Goal: Task Accomplishment & Management: Use online tool/utility

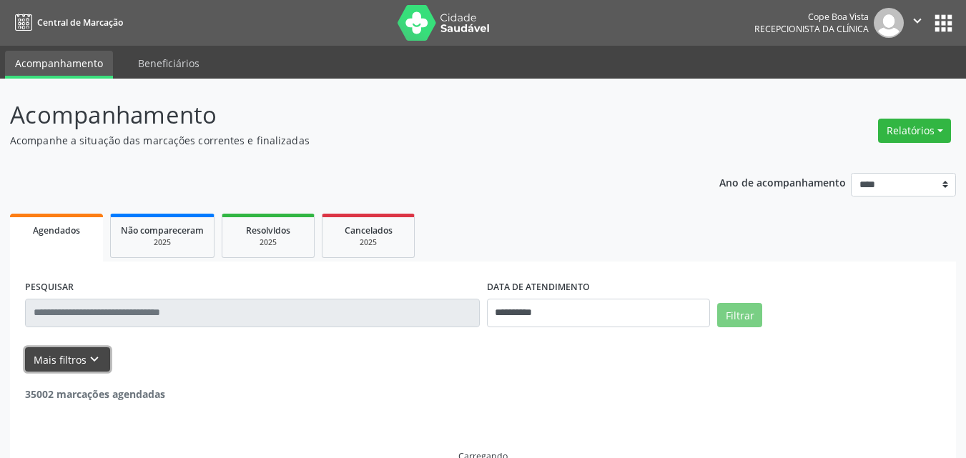
click at [86, 356] on icon "keyboard_arrow_down" at bounding box center [94, 360] width 16 height 16
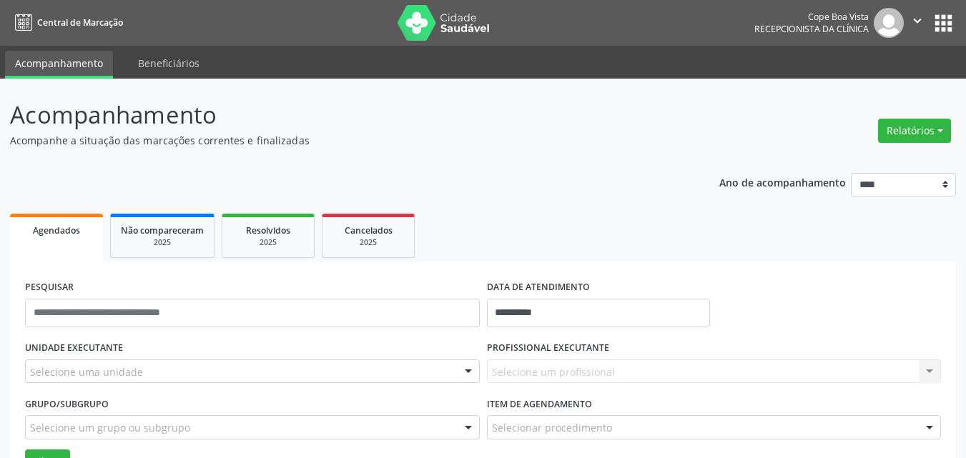
scroll to position [214, 0]
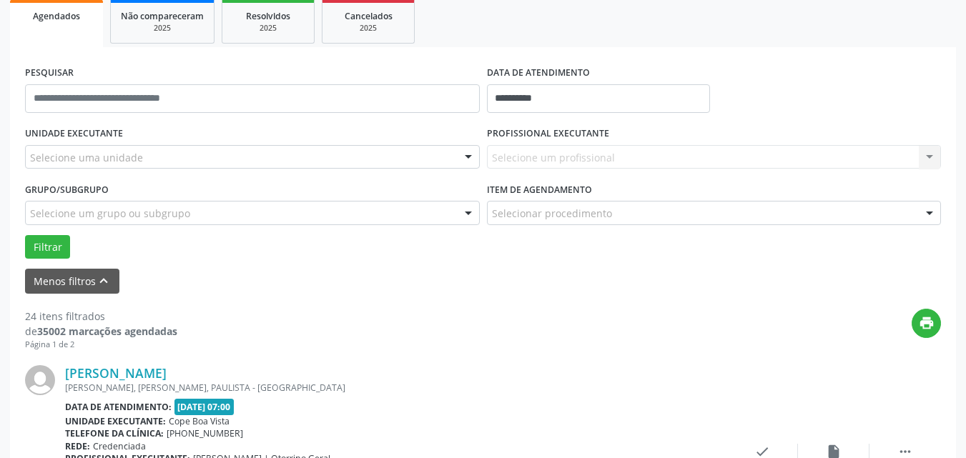
click at [157, 159] on div "Selecione uma unidade" at bounding box center [252, 157] width 455 height 24
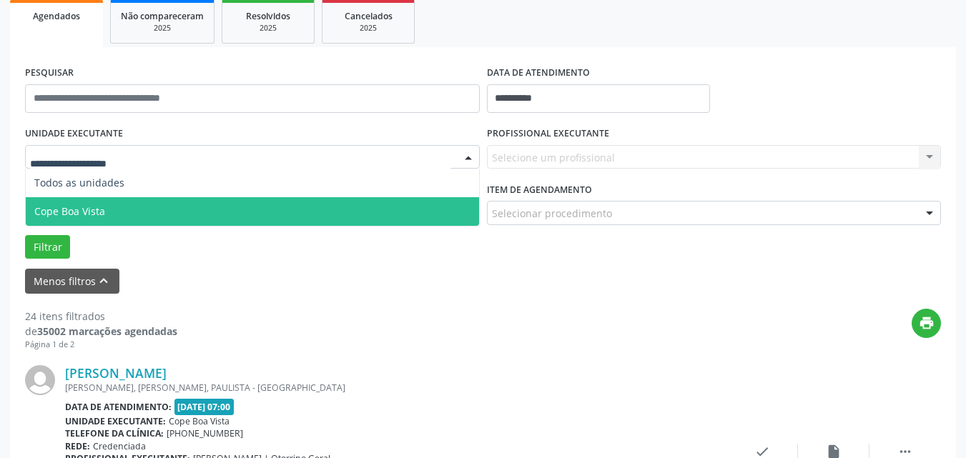
click at [120, 209] on span "Cope Boa Vista" at bounding box center [252, 211] width 453 height 29
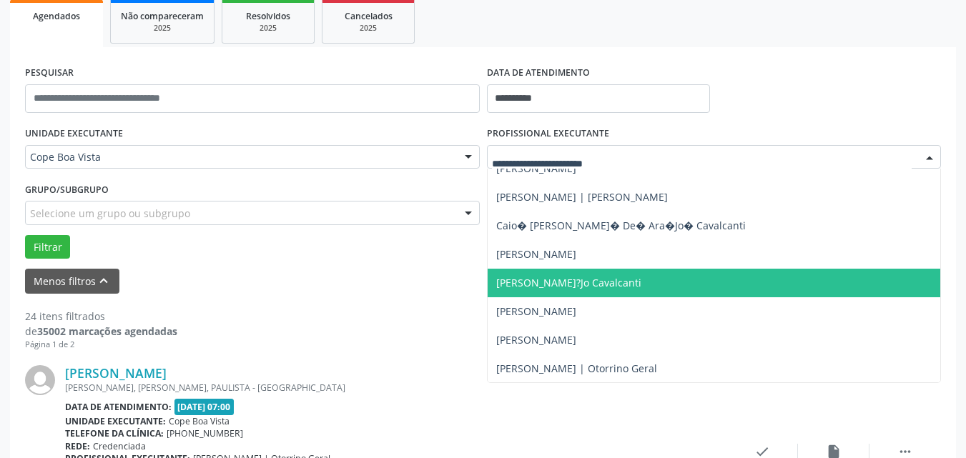
scroll to position [286, 0]
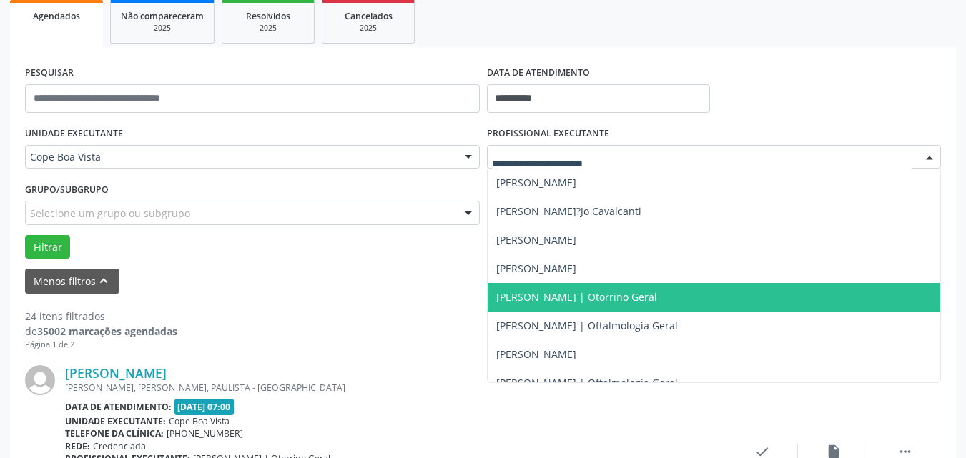
click at [587, 299] on span "[PERSON_NAME] | Otorrino Geral" at bounding box center [576, 297] width 161 height 14
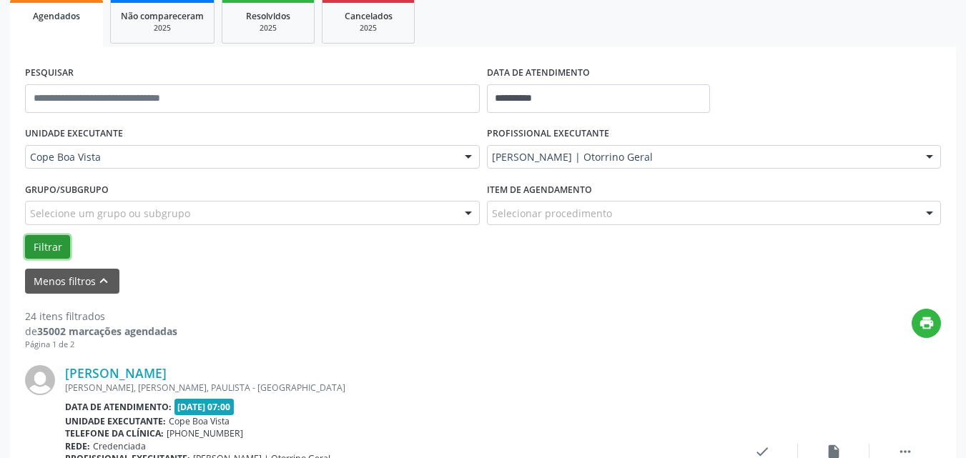
click at [41, 255] on button "Filtrar" at bounding box center [47, 247] width 45 height 24
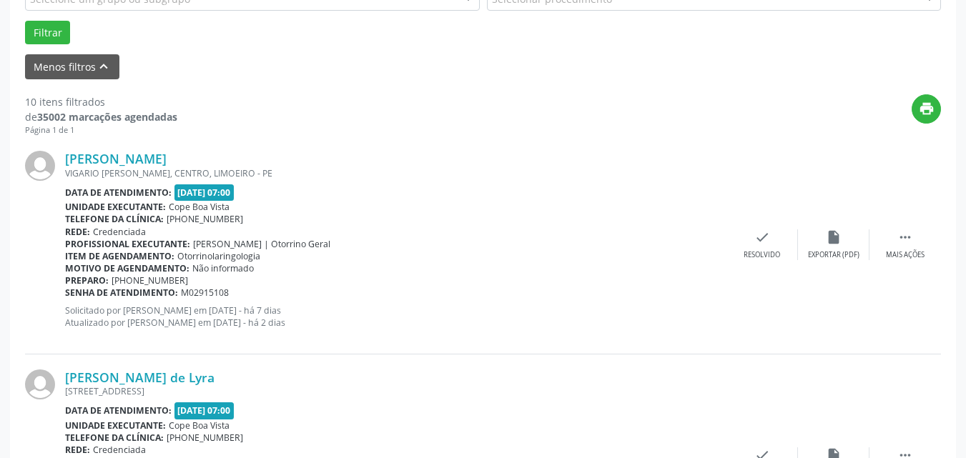
scroll to position [143, 0]
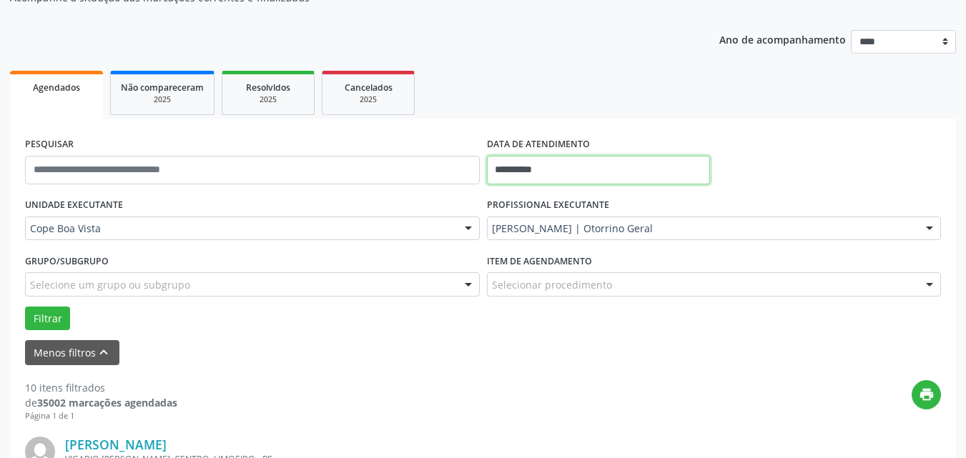
click at [535, 165] on input "**********" at bounding box center [599, 170] width 224 height 29
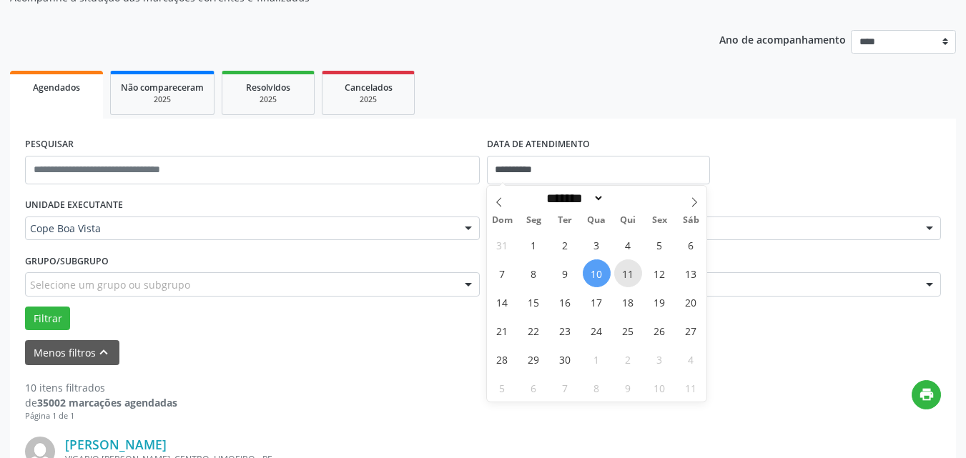
click at [621, 278] on span "11" at bounding box center [628, 273] width 28 height 28
type input "**********"
click at [59, 318] on button "Filtrar" at bounding box center [47, 319] width 45 height 24
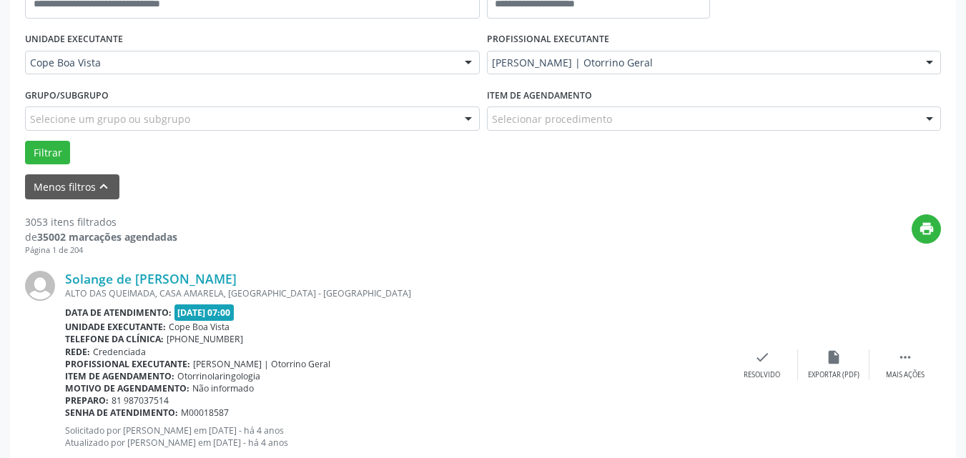
scroll to position [94, 0]
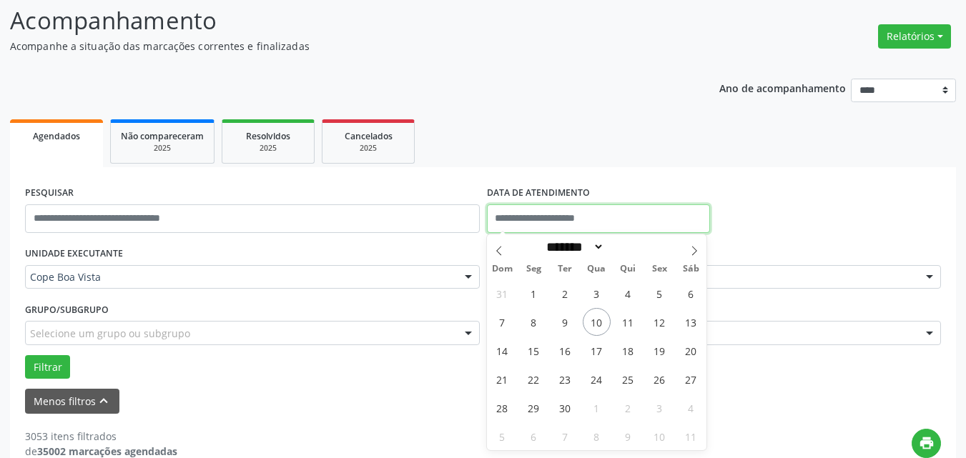
click at [545, 208] on input "text" at bounding box center [599, 218] width 224 height 29
click at [621, 320] on span "11" at bounding box center [628, 322] width 28 height 28
type input "**********"
click at [621, 320] on span "11" at bounding box center [628, 322] width 28 height 28
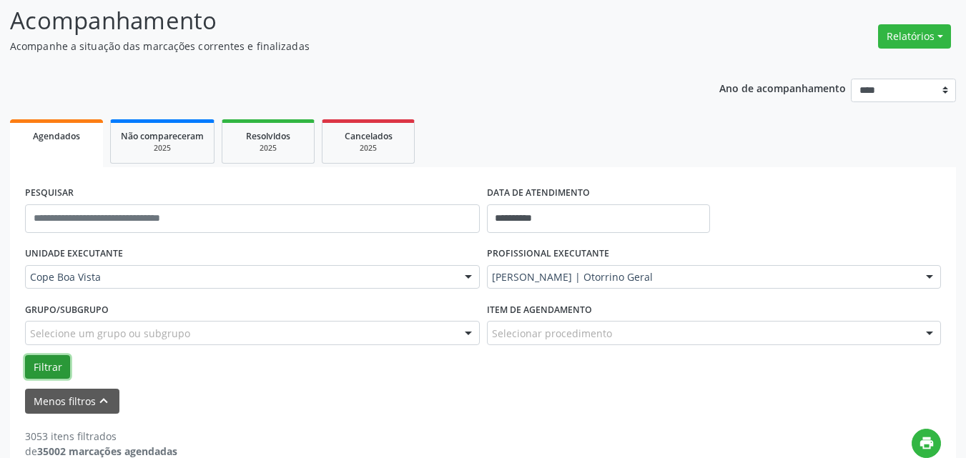
click at [54, 364] on button "Filtrar" at bounding box center [47, 367] width 45 height 24
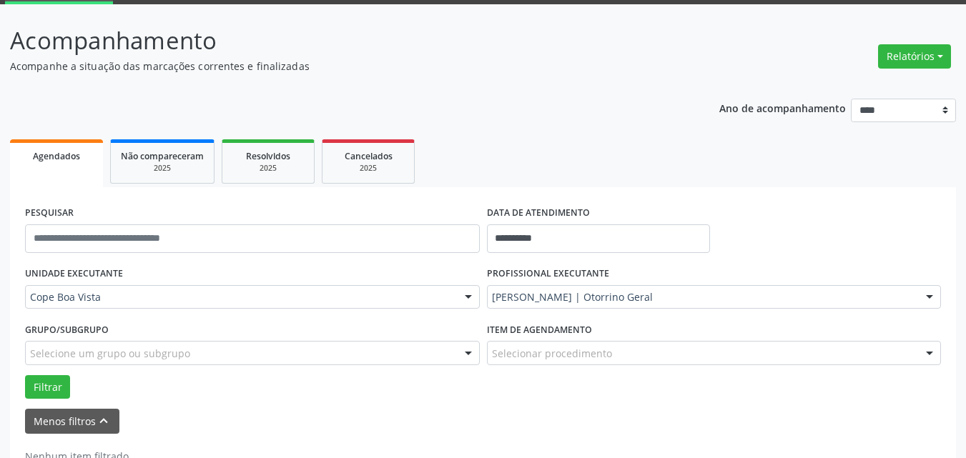
scroll to position [120, 0]
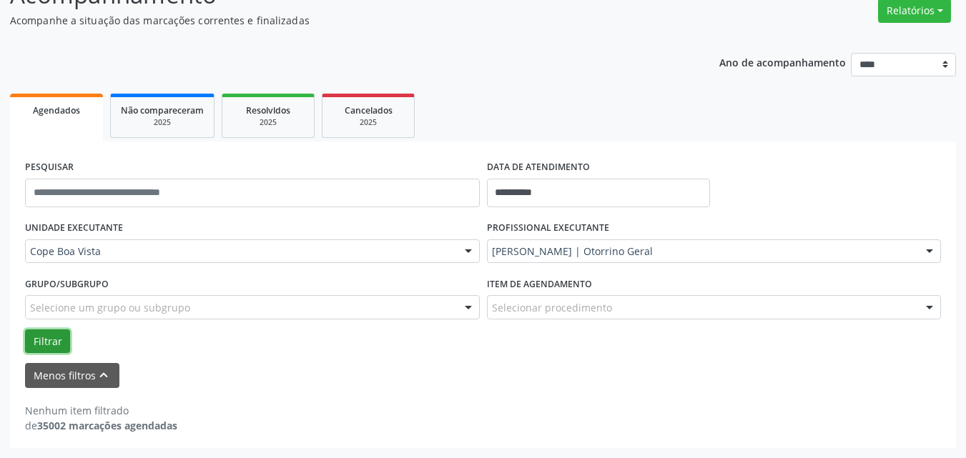
click at [59, 343] on button "Filtrar" at bounding box center [47, 341] width 45 height 24
click at [57, 346] on button "Filtrar" at bounding box center [47, 341] width 45 height 24
click at [531, 241] on div "[PERSON_NAME] | Otorrino Geral" at bounding box center [714, 251] width 455 height 24
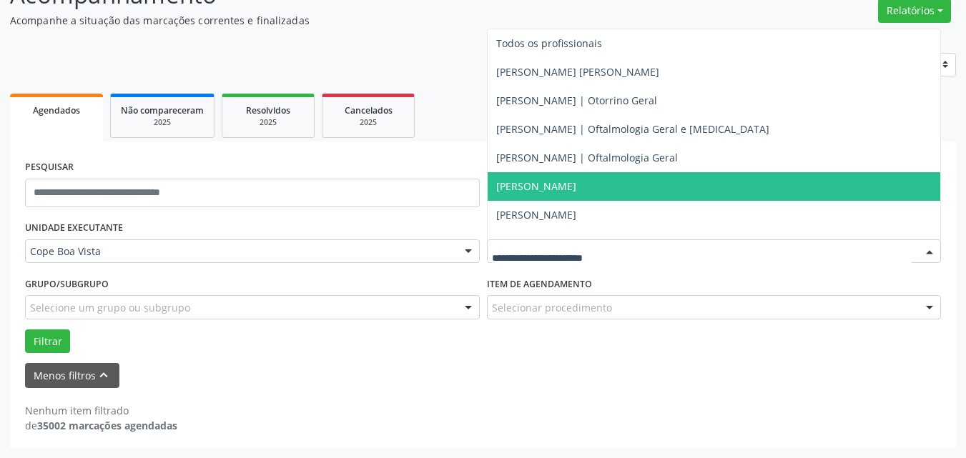
scroll to position [0, 0]
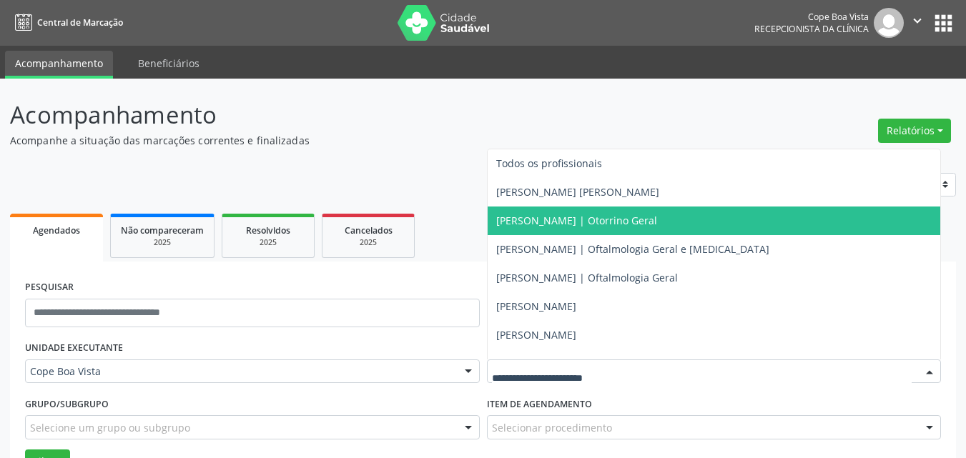
click at [565, 222] on span "[PERSON_NAME] | Otorrino Geral" at bounding box center [576, 221] width 161 height 14
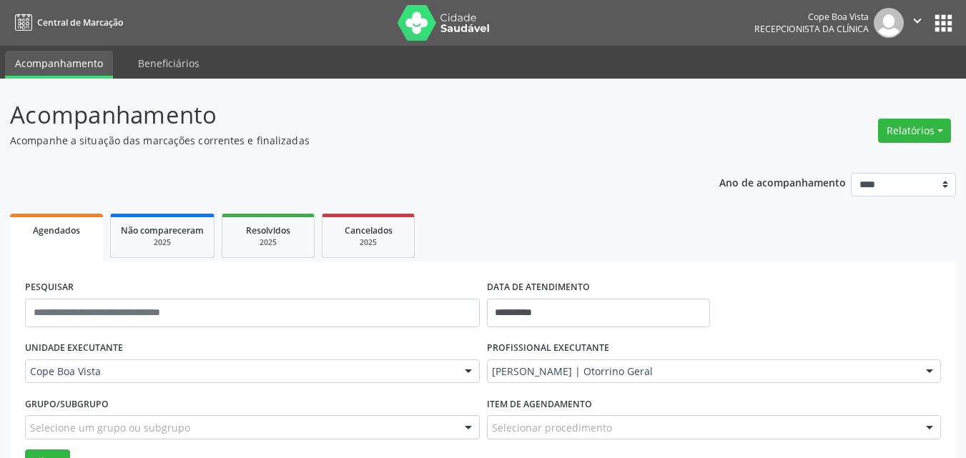
click at [55, 446] on div "Grupo/Subgrupo Selecione um grupo ou subgrupo Todos os grupos e subgrupos Nenhu…" at bounding box center [252, 421] width 462 height 56
click at [63, 450] on button "Filtrar" at bounding box center [47, 462] width 45 height 24
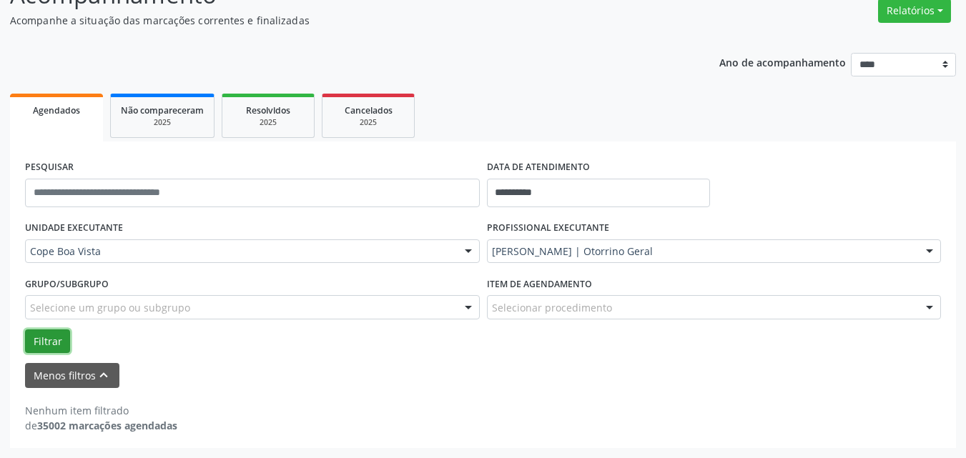
click at [44, 343] on button "Filtrar" at bounding box center [47, 341] width 45 height 24
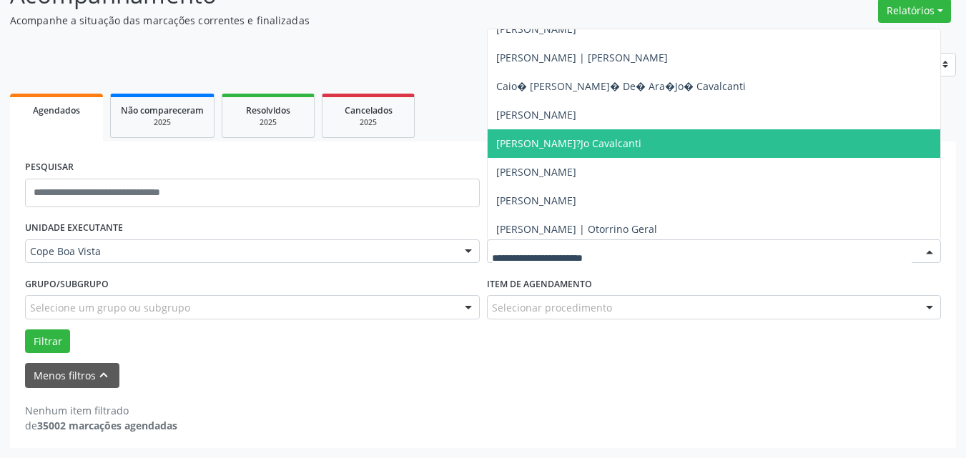
scroll to position [286, 0]
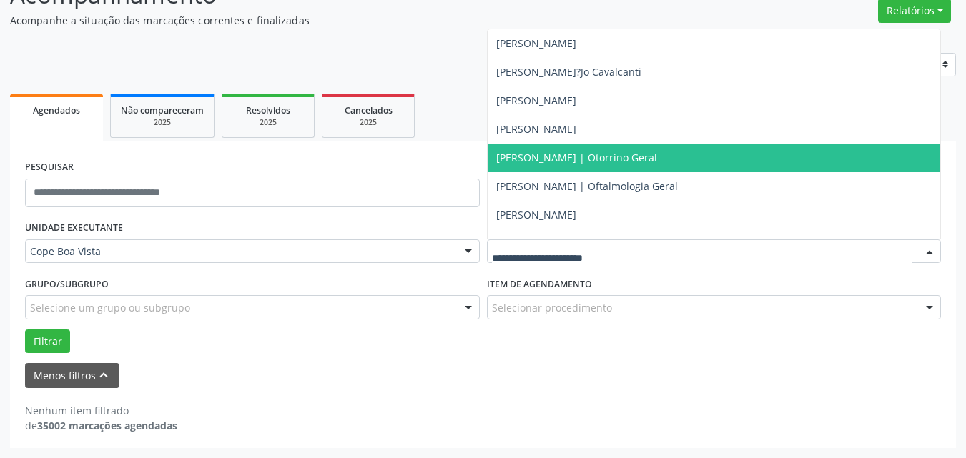
click at [602, 163] on span "[PERSON_NAME] | Otorrino Geral" at bounding box center [576, 158] width 161 height 14
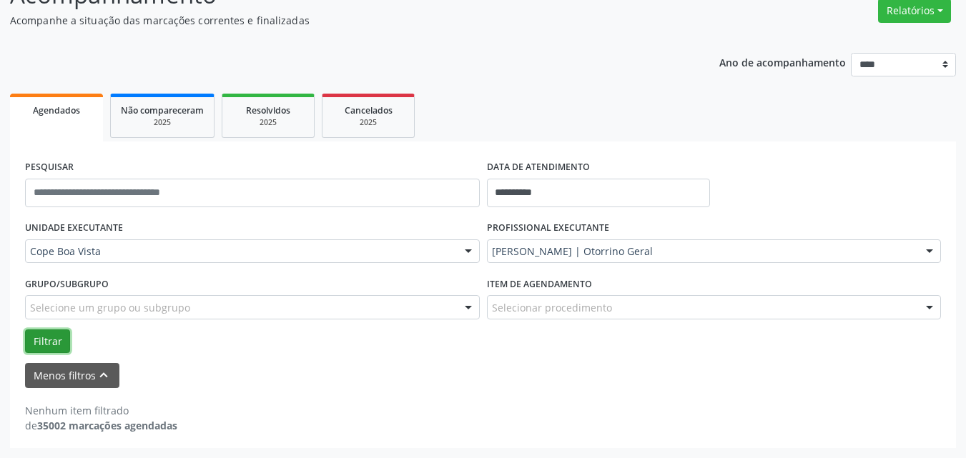
click at [61, 341] on button "Filtrar" at bounding box center [47, 341] width 45 height 24
click at [60, 327] on div "Grupo/Subgrupo Selecione um grupo ou subgrupo Todos os grupos e subgrupos Nenhu…" at bounding box center [252, 301] width 462 height 56
click at [48, 341] on button "Filtrar" at bounding box center [47, 341] width 45 height 24
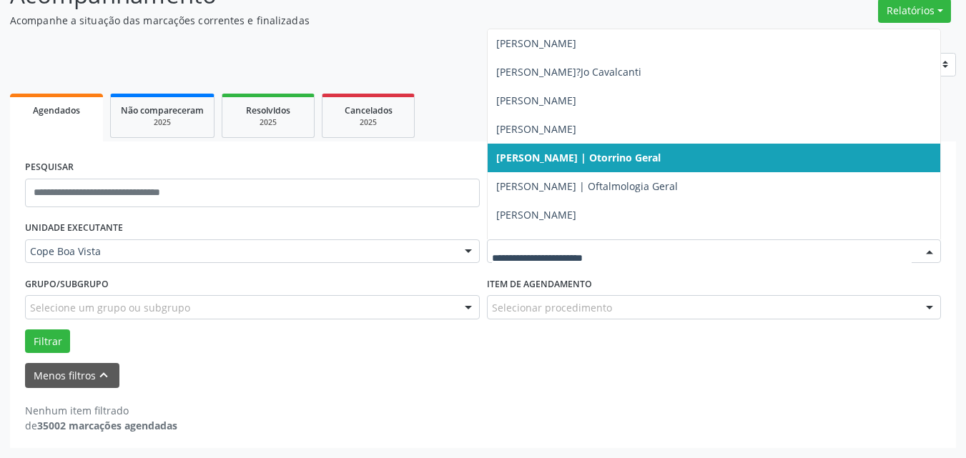
click at [612, 163] on span "[PERSON_NAME] | Otorrino Geral" at bounding box center [578, 158] width 164 height 14
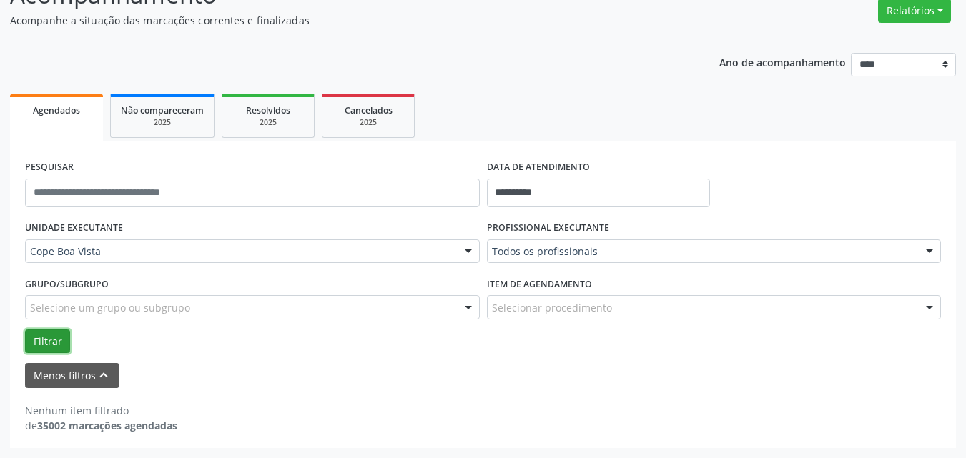
click at [69, 340] on button "Filtrar" at bounding box center [47, 341] width 45 height 24
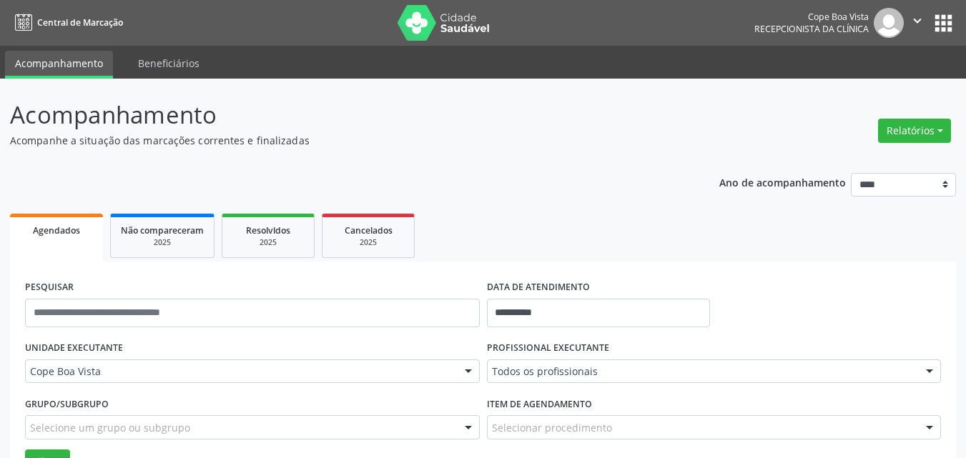
scroll to position [143, 0]
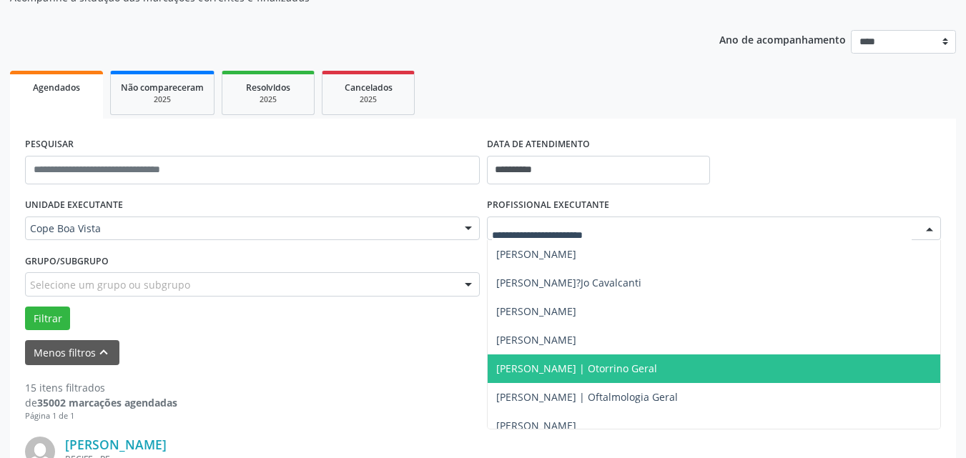
click at [595, 374] on span "[PERSON_NAME] | Otorrino Geral" at bounding box center [576, 369] width 161 height 14
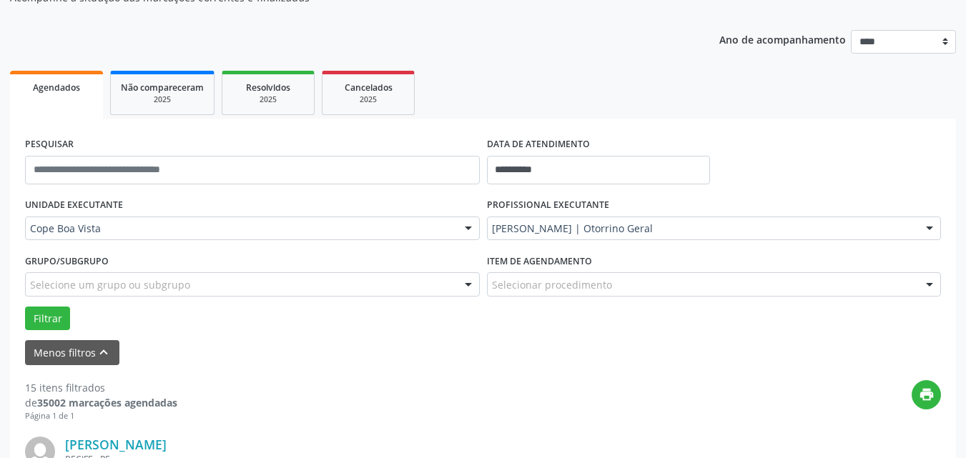
click at [56, 304] on div "Grupo/Subgrupo Selecione um grupo ou subgrupo Todos os grupos e subgrupos Nenhu…" at bounding box center [252, 278] width 462 height 56
click at [62, 312] on button "Filtrar" at bounding box center [47, 319] width 45 height 24
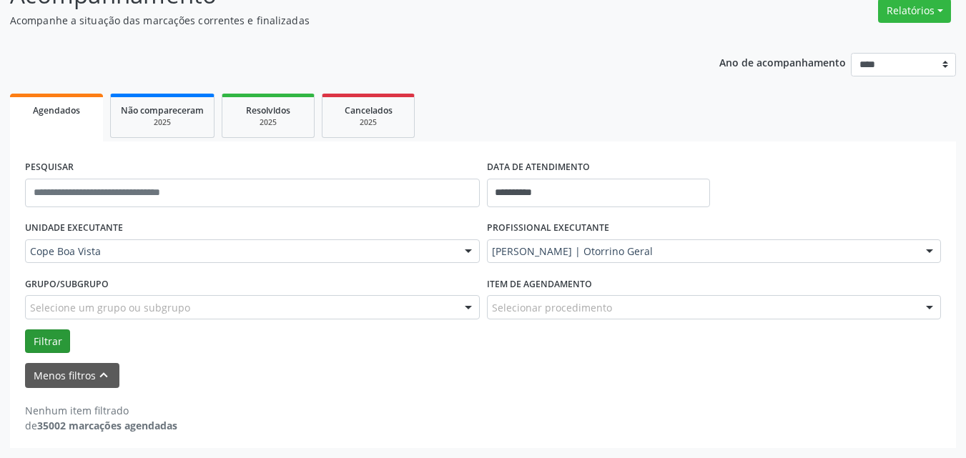
scroll to position [120, 0]
click at [55, 342] on button "Filtrar" at bounding box center [47, 341] width 45 height 24
click at [552, 172] on label "DATA DE ATENDIMENTO" at bounding box center [538, 168] width 103 height 22
click at [543, 183] on input "**********" at bounding box center [599, 193] width 224 height 29
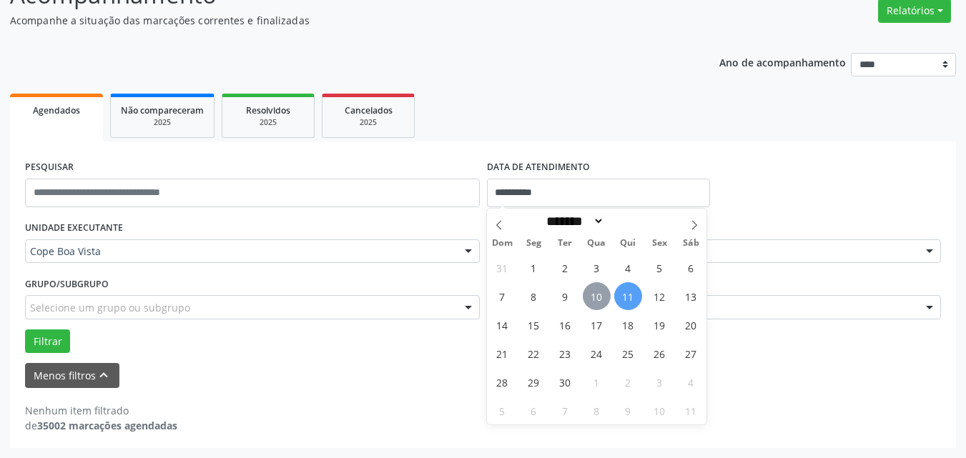
click at [596, 297] on span "10" at bounding box center [596, 296] width 28 height 28
type input "**********"
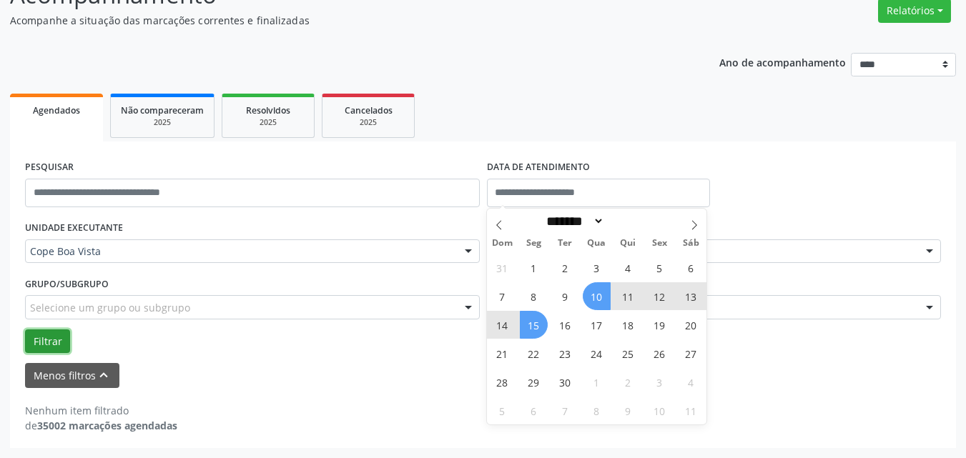
click at [66, 343] on button "Filtrar" at bounding box center [47, 341] width 45 height 24
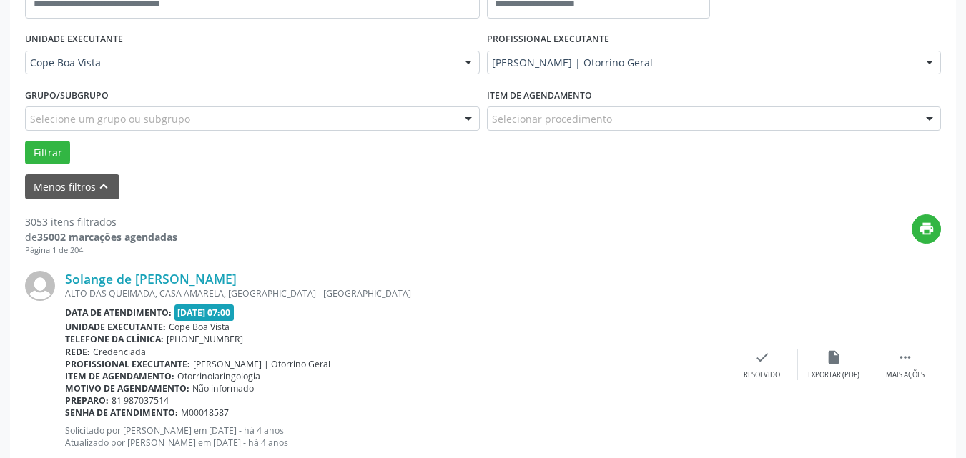
scroll to position [166, 0]
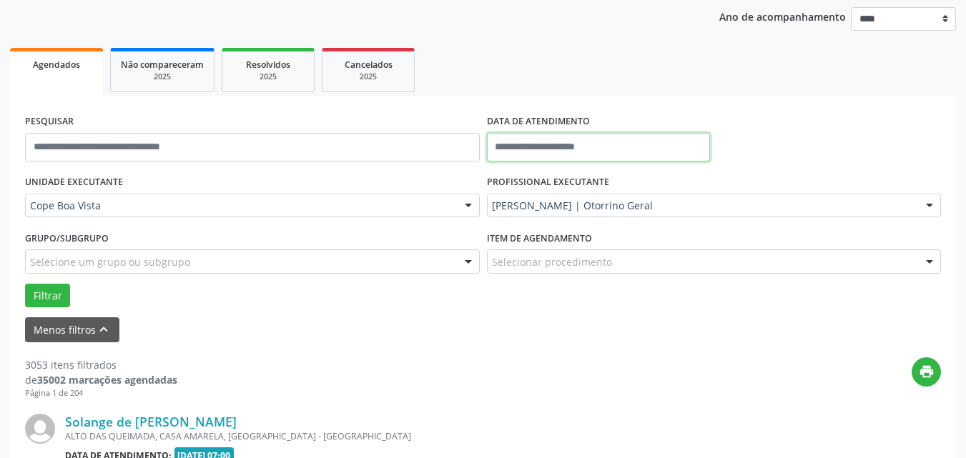
click at [561, 134] on input "text" at bounding box center [599, 147] width 224 height 29
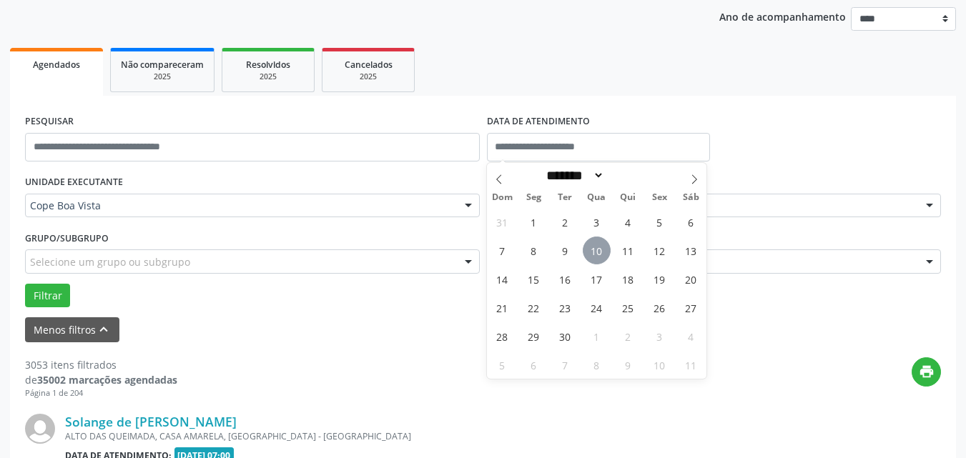
click at [599, 251] on span "10" at bounding box center [596, 251] width 28 height 28
type input "**********"
click at [599, 251] on span "10" at bounding box center [596, 251] width 28 height 28
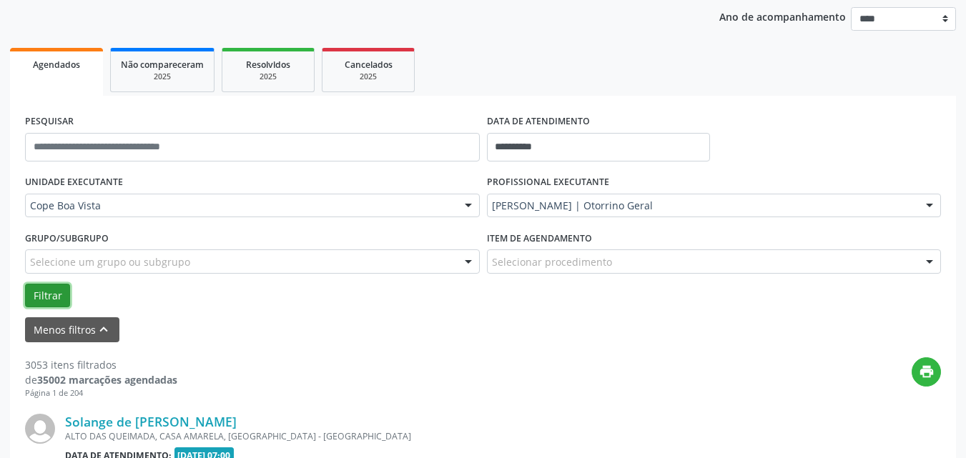
click at [47, 290] on button "Filtrar" at bounding box center [47, 296] width 45 height 24
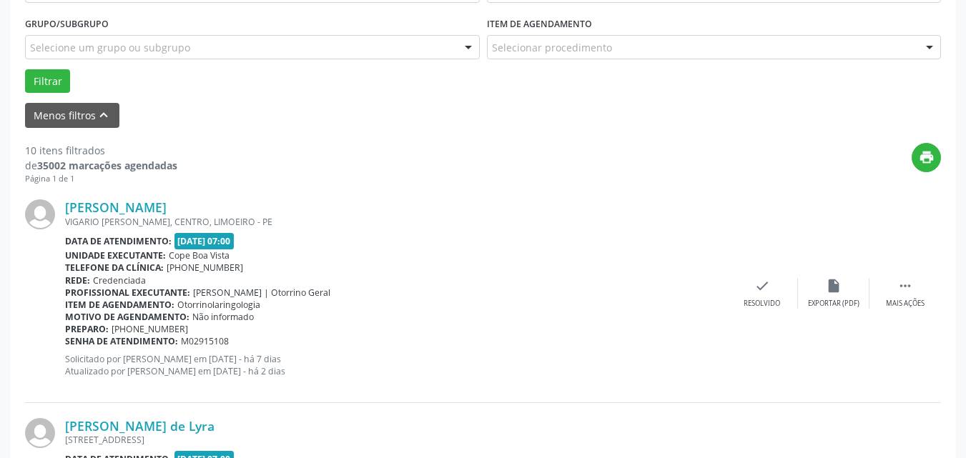
scroll to position [23, 0]
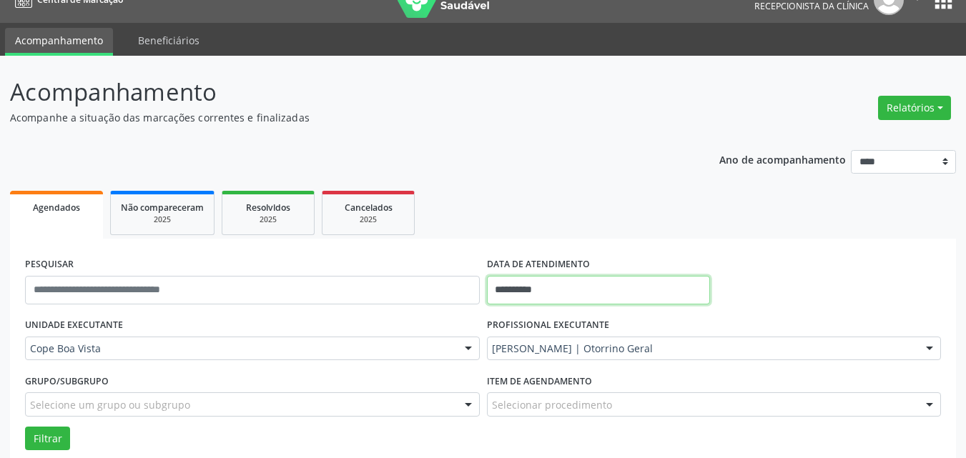
click at [565, 289] on input "**********" at bounding box center [599, 290] width 224 height 29
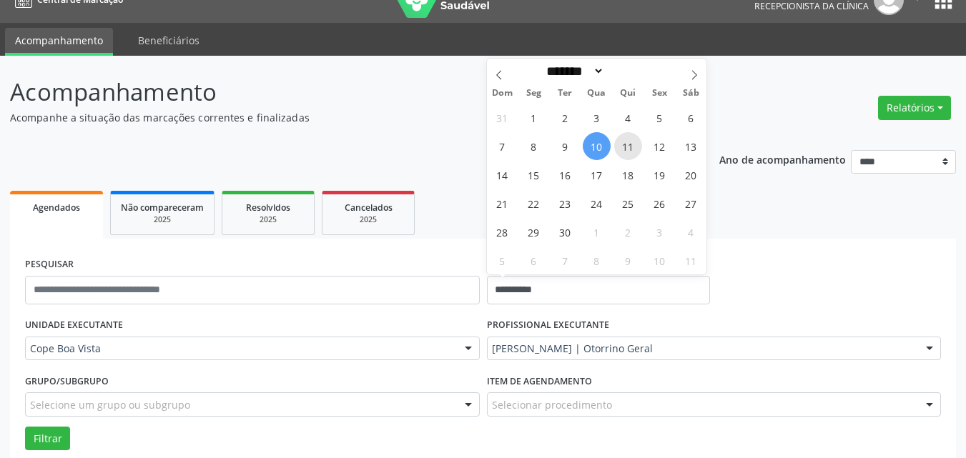
click at [614, 148] on span "11" at bounding box center [628, 146] width 28 height 28
type input "**********"
click at [614, 148] on span "11" at bounding box center [628, 146] width 28 height 28
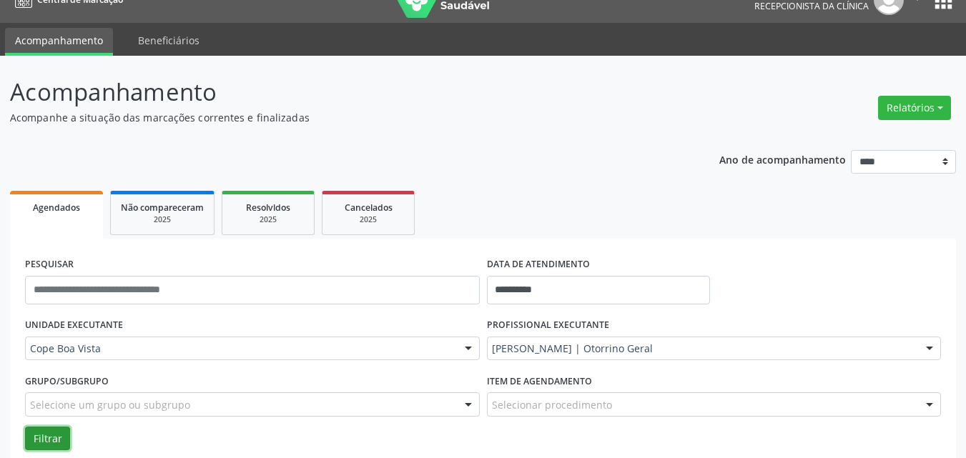
click at [63, 443] on button "Filtrar" at bounding box center [47, 439] width 45 height 24
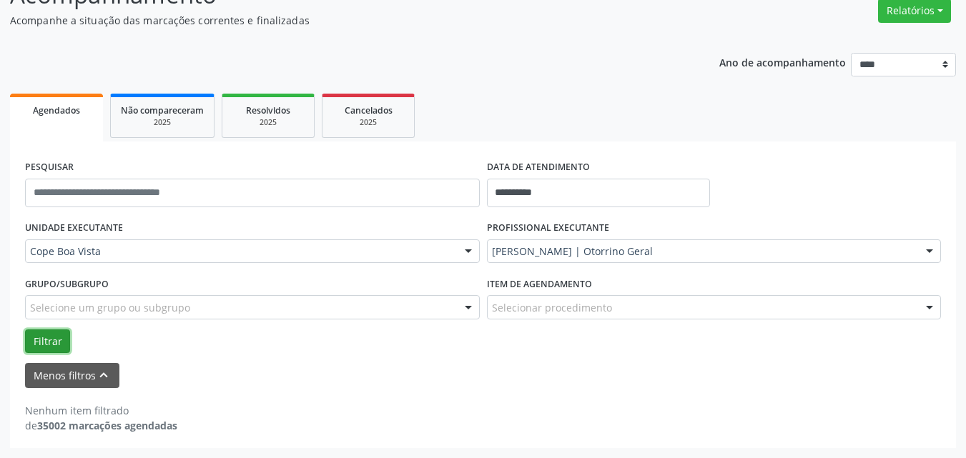
click at [39, 339] on button "Filtrar" at bounding box center [47, 341] width 45 height 24
click at [913, 14] on button "Relatórios" at bounding box center [914, 11] width 73 height 24
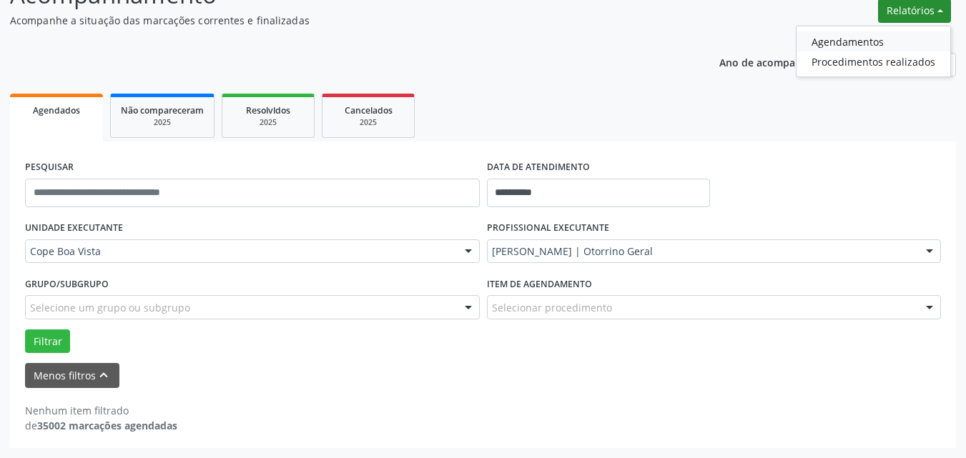
click at [851, 41] on link "Agendamentos" at bounding box center [873, 41] width 154 height 20
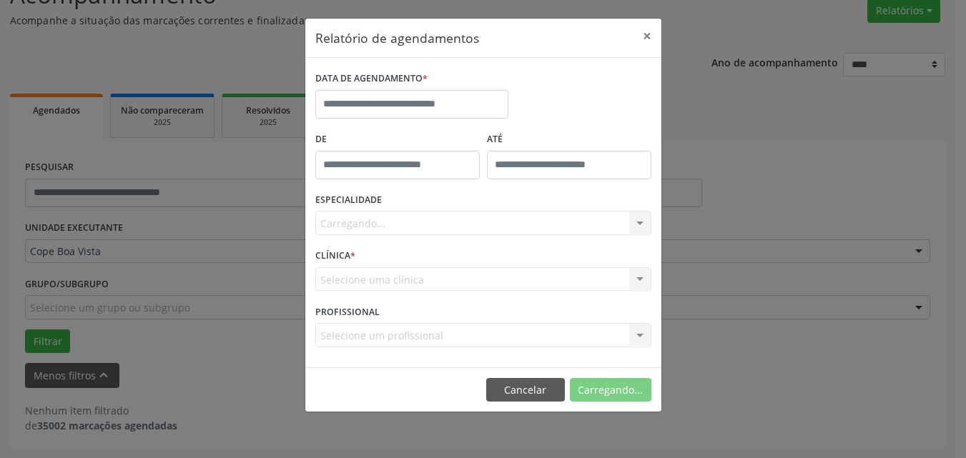
scroll to position [119, 0]
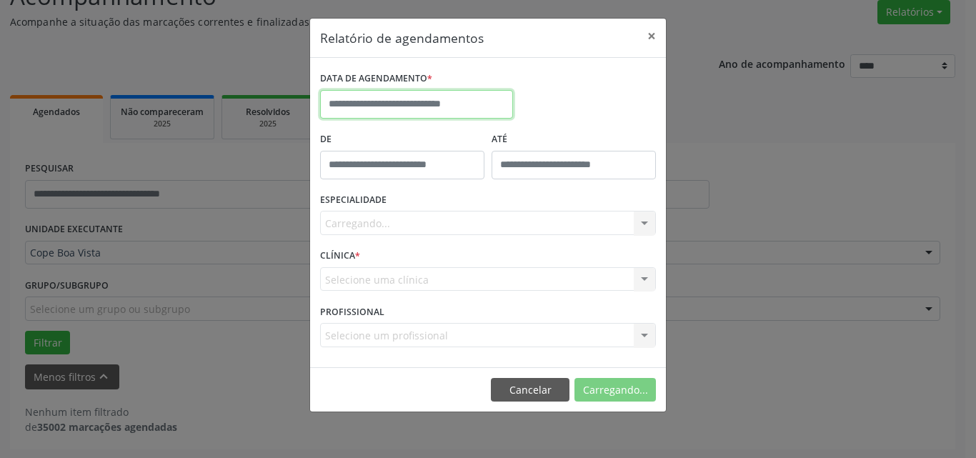
click at [430, 114] on input "text" at bounding box center [416, 104] width 193 height 29
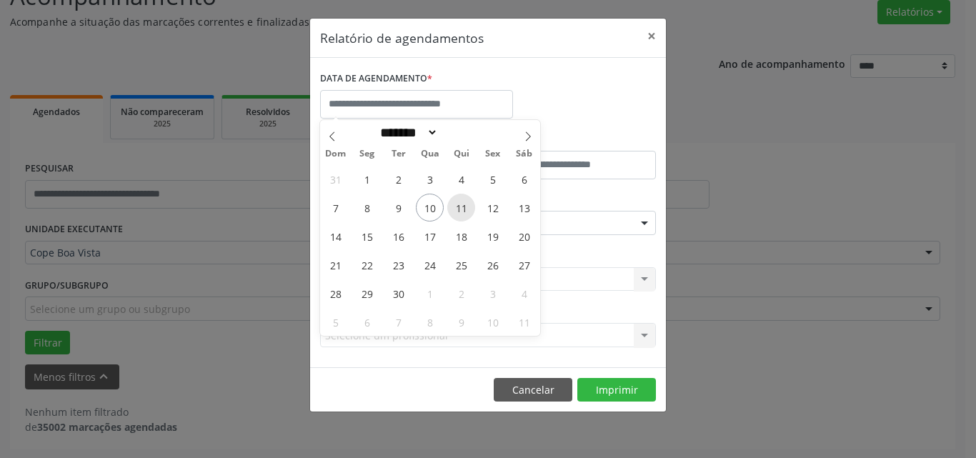
click at [464, 211] on span "11" at bounding box center [461, 208] width 28 height 28
type input "**********"
click at [464, 211] on span "11" at bounding box center [461, 208] width 28 height 28
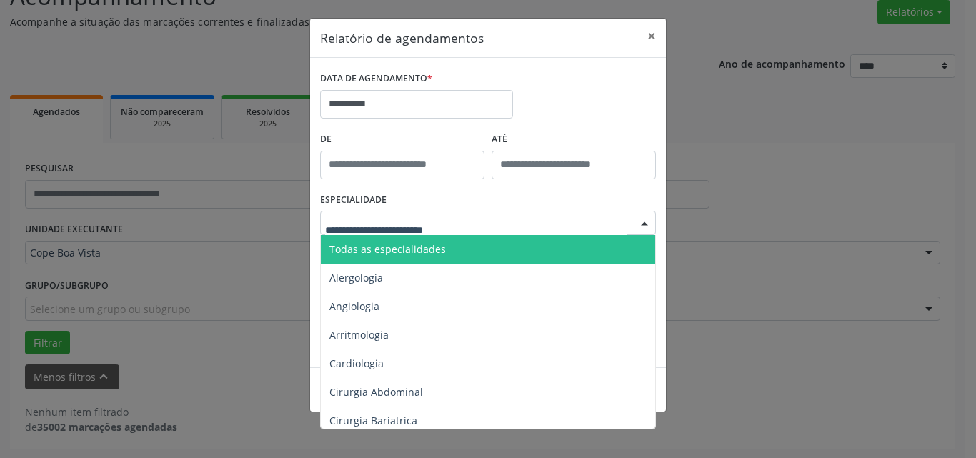
click at [456, 252] on span "Todas as especialidades" at bounding box center [489, 249] width 337 height 29
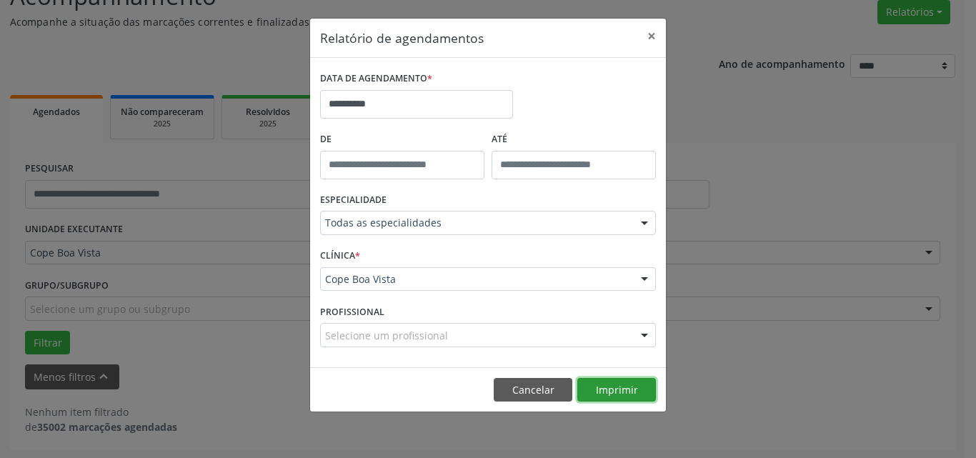
click at [630, 390] on button "Imprimir" at bounding box center [616, 390] width 79 height 24
click at [653, 34] on button "×" at bounding box center [651, 36] width 29 height 35
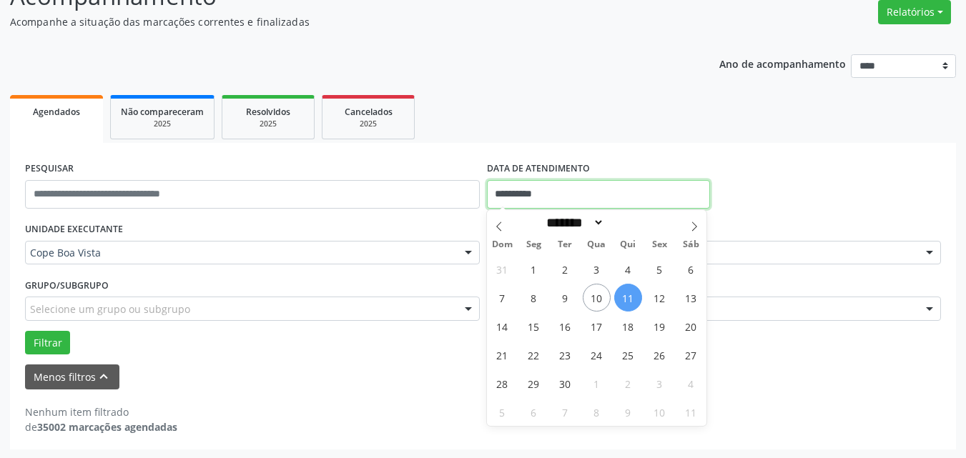
click at [552, 197] on input "**********" at bounding box center [599, 194] width 224 height 29
click at [599, 325] on span "17" at bounding box center [596, 326] width 28 height 28
type input "**********"
click at [600, 324] on span "17" at bounding box center [596, 326] width 28 height 28
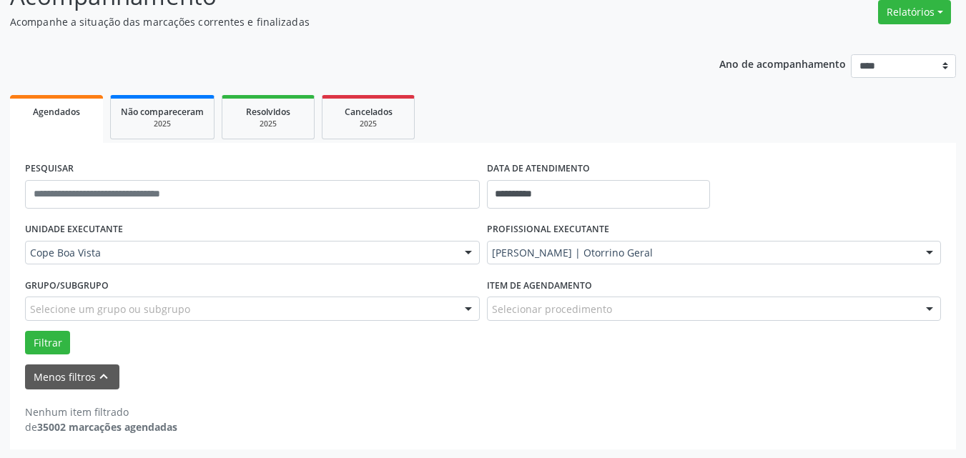
click at [600, 324] on div "Item de agendamento Selecionar procedimento #0000 - Alergologia #0001 - Angiolo…" at bounding box center [714, 302] width 462 height 56
click at [30, 340] on button "Filtrar" at bounding box center [47, 343] width 45 height 24
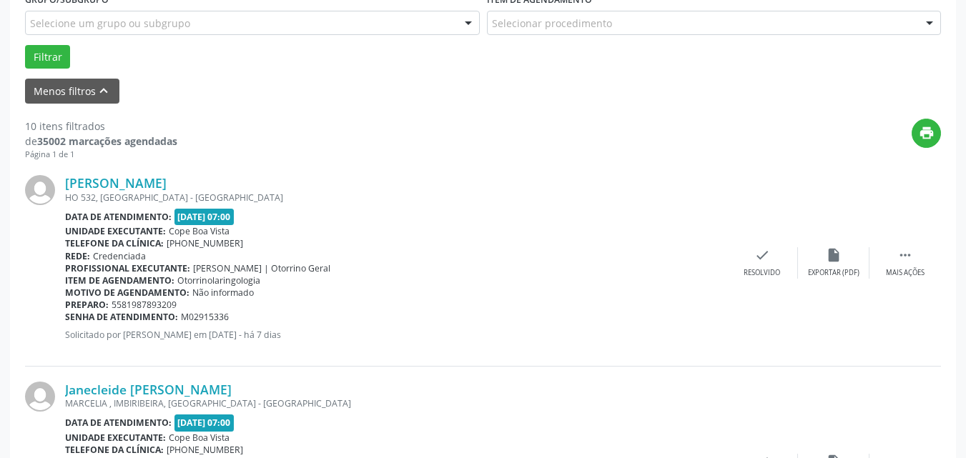
click at [403, 217] on div "Data de atendimento: [DATE] 07:00" at bounding box center [395, 217] width 661 height 16
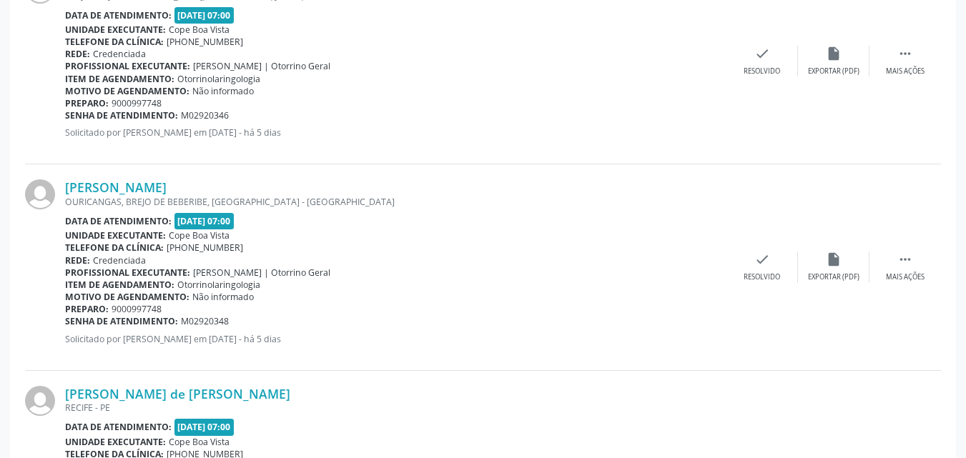
scroll to position [2120, 0]
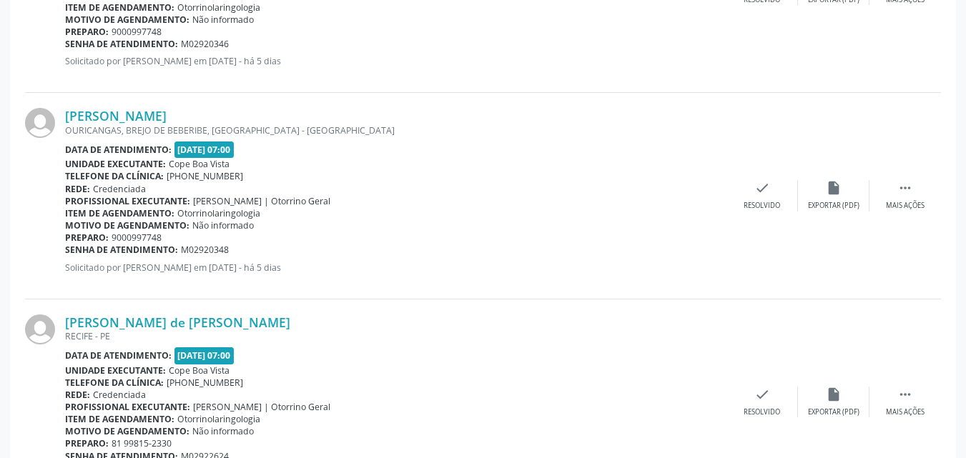
click at [347, 137] on div "OURICANGAS, BREJO DE BEBERIBE, [GEOGRAPHIC_DATA] - [GEOGRAPHIC_DATA]" at bounding box center [395, 130] width 661 height 12
